Goal: Information Seeking & Learning: Find contact information

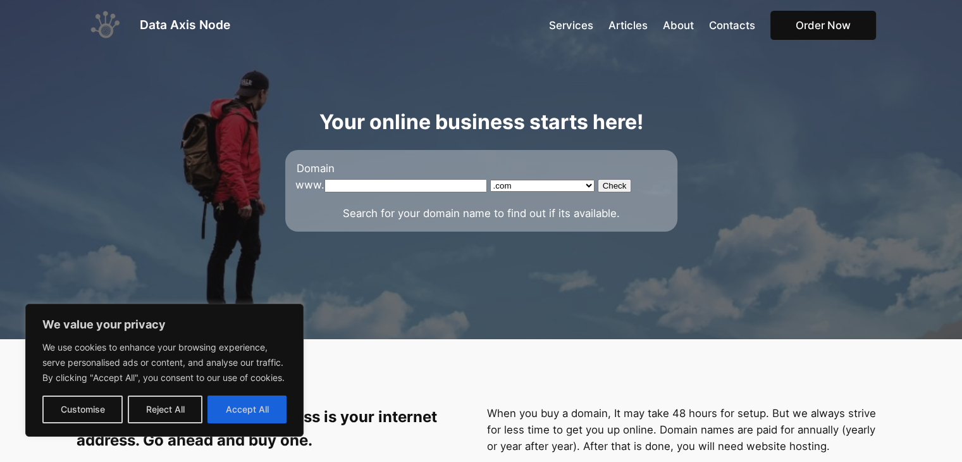
click at [580, 26] on span "Services" at bounding box center [571, 25] width 44 height 13
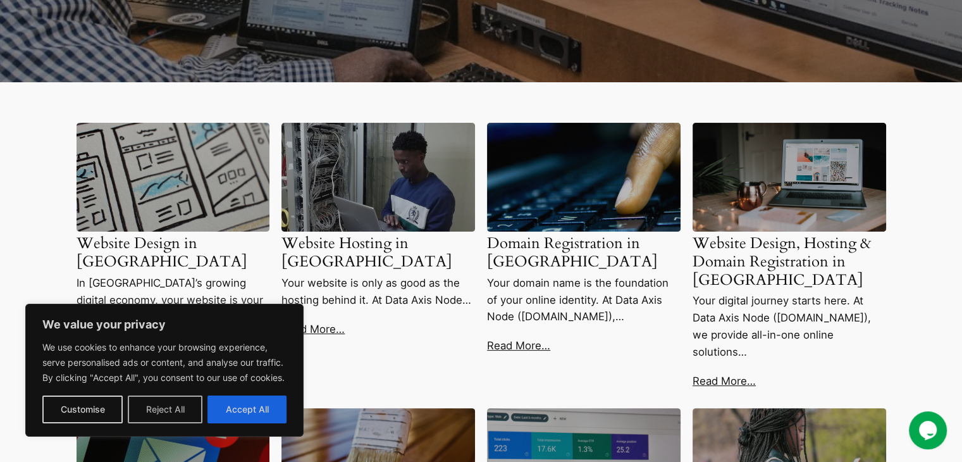
click at [185, 404] on button "Reject All" at bounding box center [165, 409] width 75 height 28
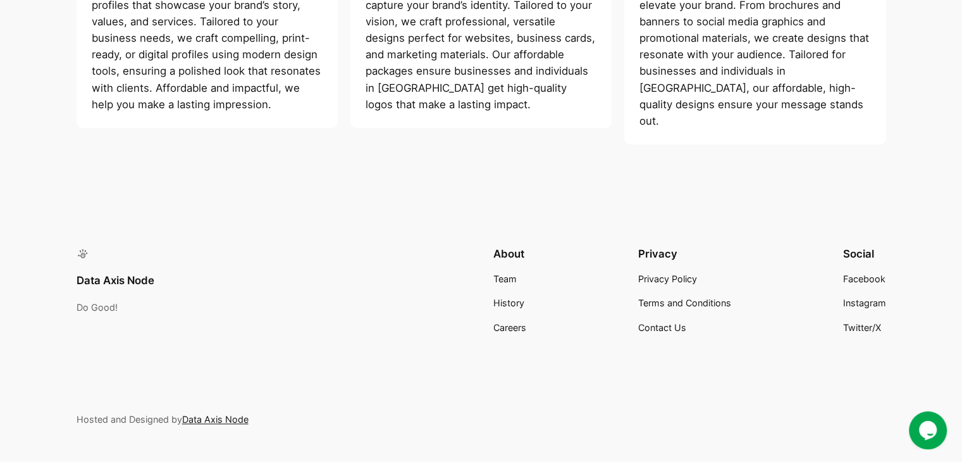
scroll to position [1621, 0]
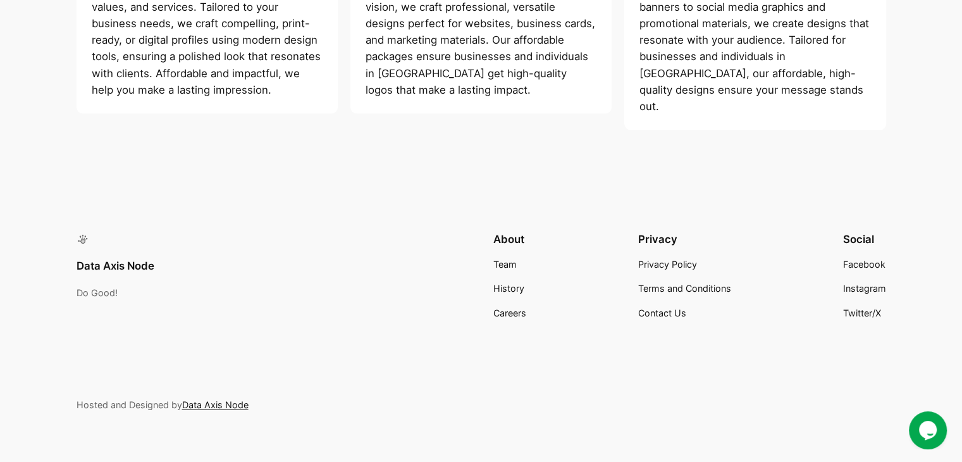
click at [675, 305] on div "Data Axis Node Do Good! About Team History Careers Privacy Privacy Policy Terms…" at bounding box center [481, 322] width 962 height 311
click at [674, 307] on span "Contact Us" at bounding box center [662, 312] width 48 height 11
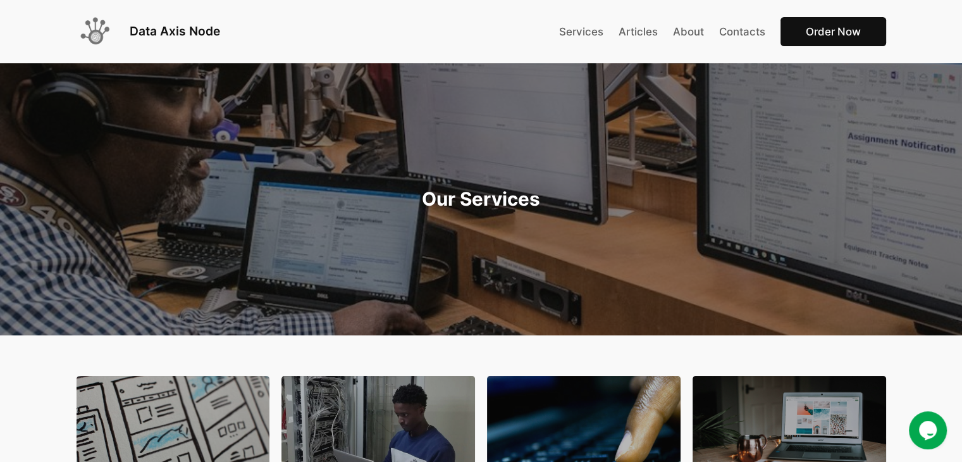
click at [747, 20] on div "Services Articles About Contacts Order Now" at bounding box center [722, 32] width 327 height 30
click at [744, 25] on span "Contacts" at bounding box center [742, 31] width 46 height 13
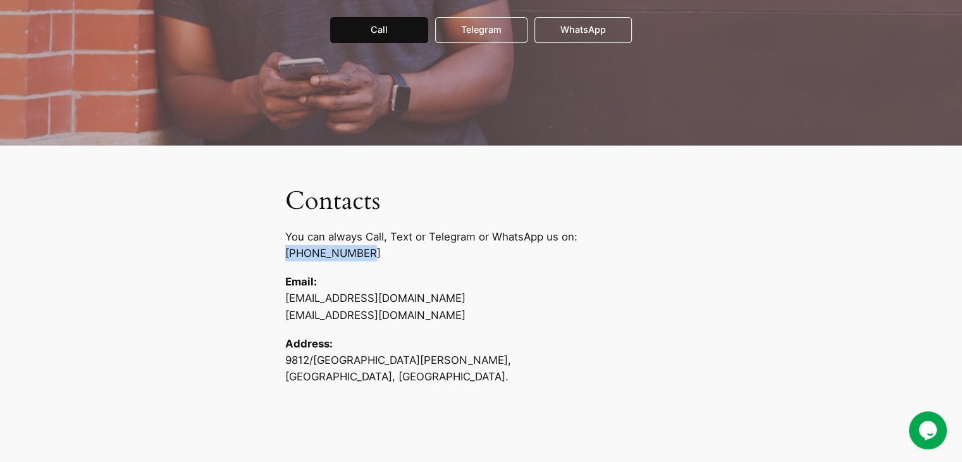
drag, startPoint x: 350, startPoint y: 255, endPoint x: 274, endPoint y: 257, distance: 75.9
click at [274, 257] on div "Contacts You can always Call, Text or Telegram or WhatsApp us on: +260955804435…" at bounding box center [481, 284] width 962 height 279
copy p "+260955804435"
drag, startPoint x: 352, startPoint y: 298, endPoint x: 270, endPoint y: 298, distance: 82.2
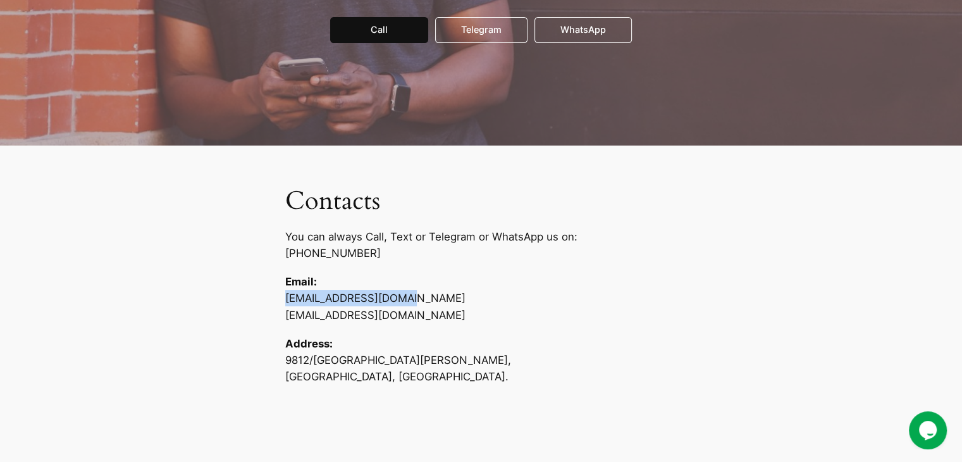
click at [270, 298] on div "Contacts You can always Call, Text or Telegram or WhatsApp us on: +260955804435…" at bounding box center [481, 284] width 962 height 279
copy p "info@dataaxisnode.com"
drag, startPoint x: 377, startPoint y: 314, endPoint x: 284, endPoint y: 317, distance: 93.0
click at [284, 317] on div "Contacts You can always Call, Text or Telegram or WhatsApp us on: +260955804435…" at bounding box center [481, 284] width 962 height 279
copy p "support@dataaxisnode.com"
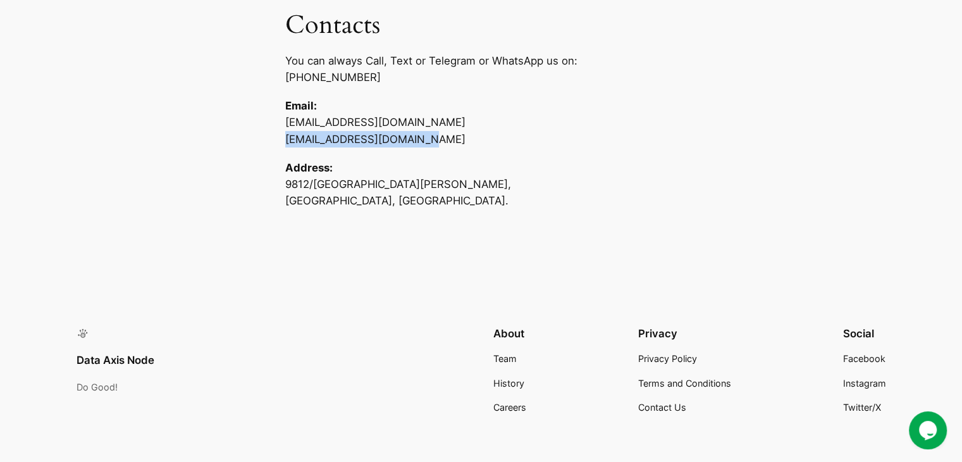
scroll to position [476, 0]
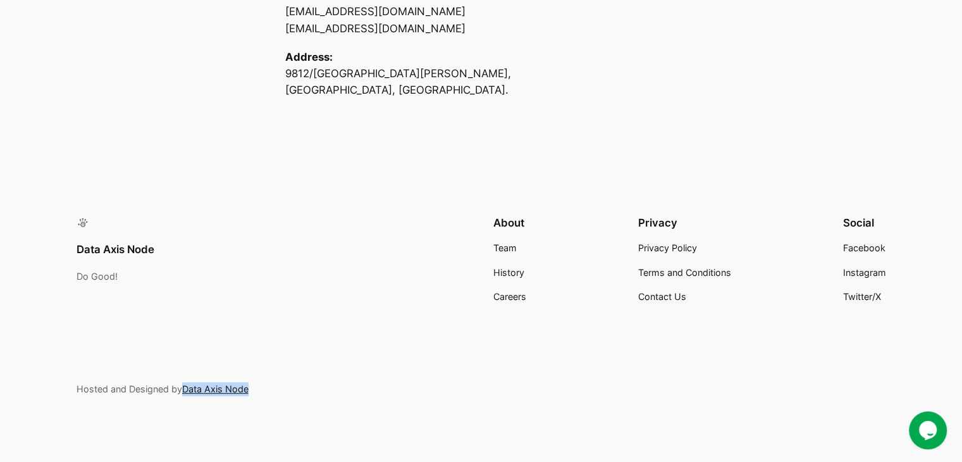
drag, startPoint x: 245, startPoint y: 393, endPoint x: 183, endPoint y: 393, distance: 62.0
click at [183, 393] on p "Hosted and Designed by Data Axis Node" at bounding box center [481, 389] width 809 height 14
copy p "Data Axis Node"
